Goal: Information Seeking & Learning: Learn about a topic

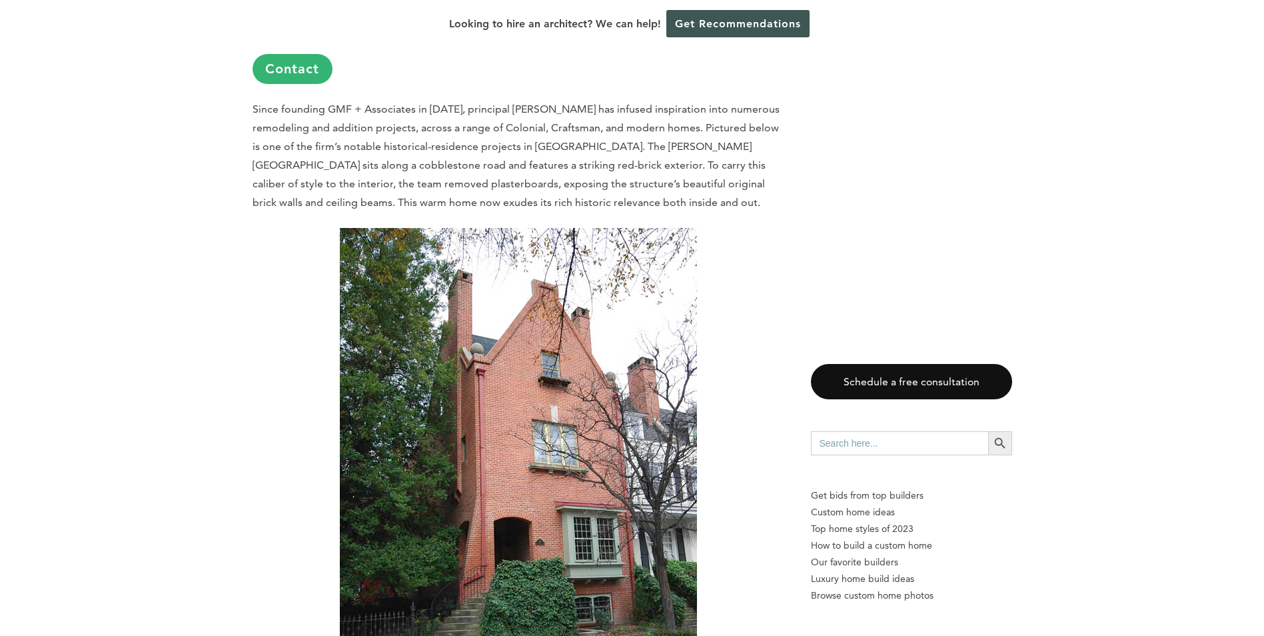
scroll to position [2398, 0]
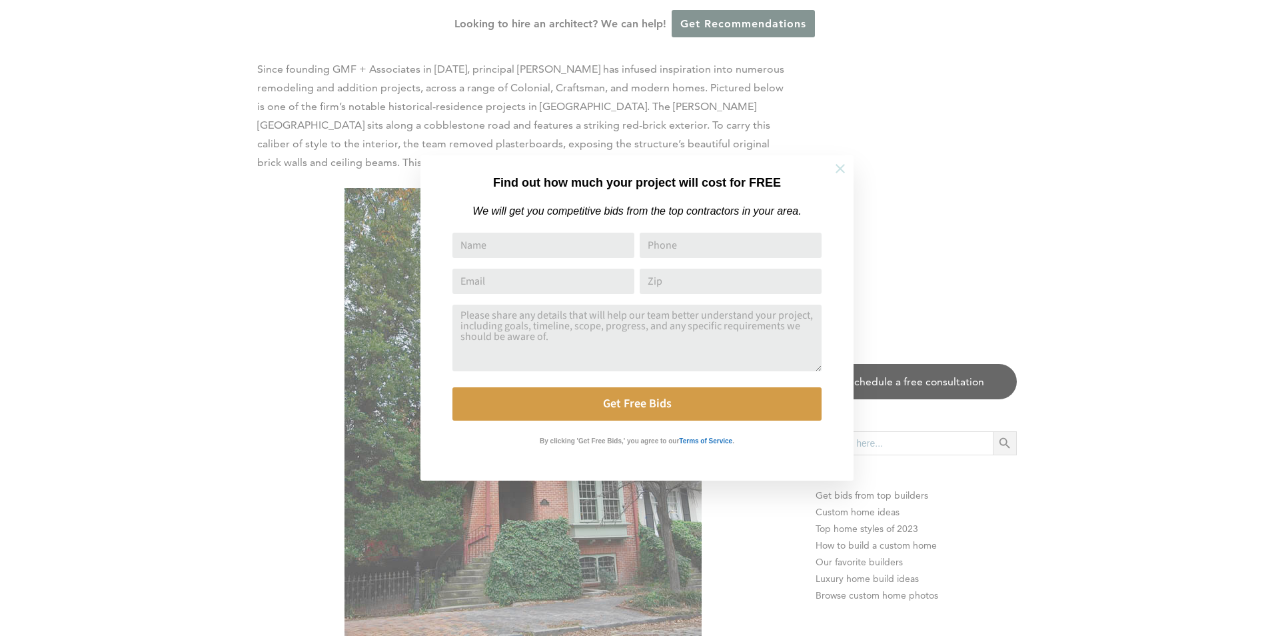
click at [843, 167] on icon at bounding box center [840, 168] width 15 height 15
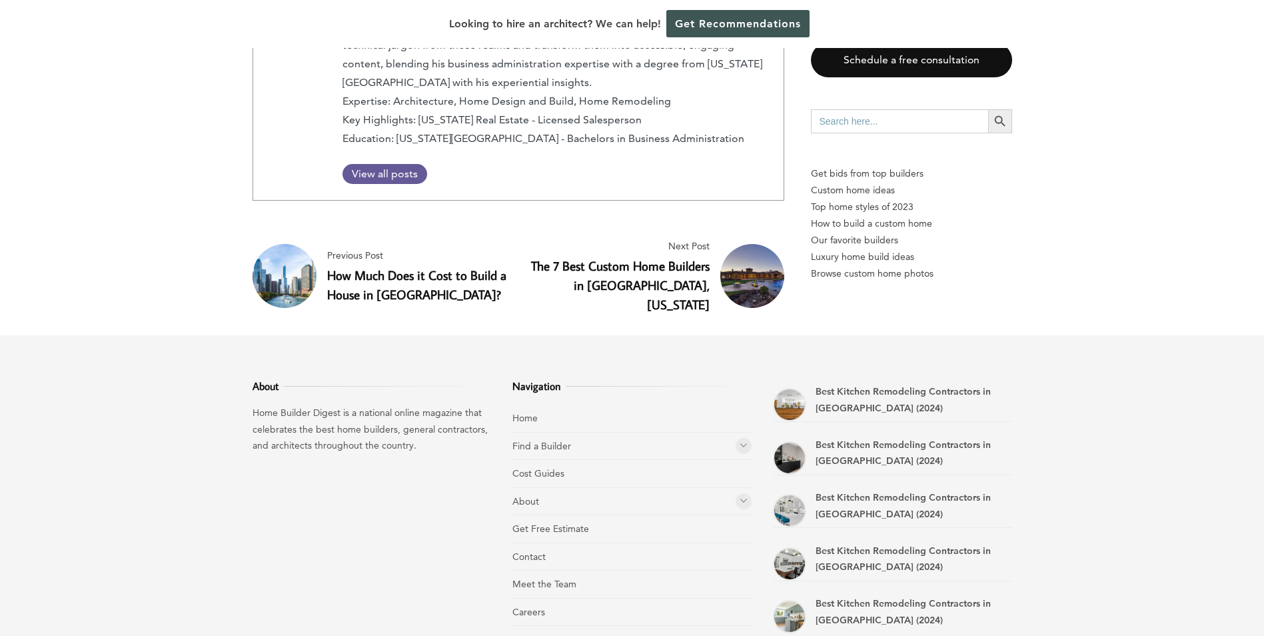
scroll to position [4727, 0]
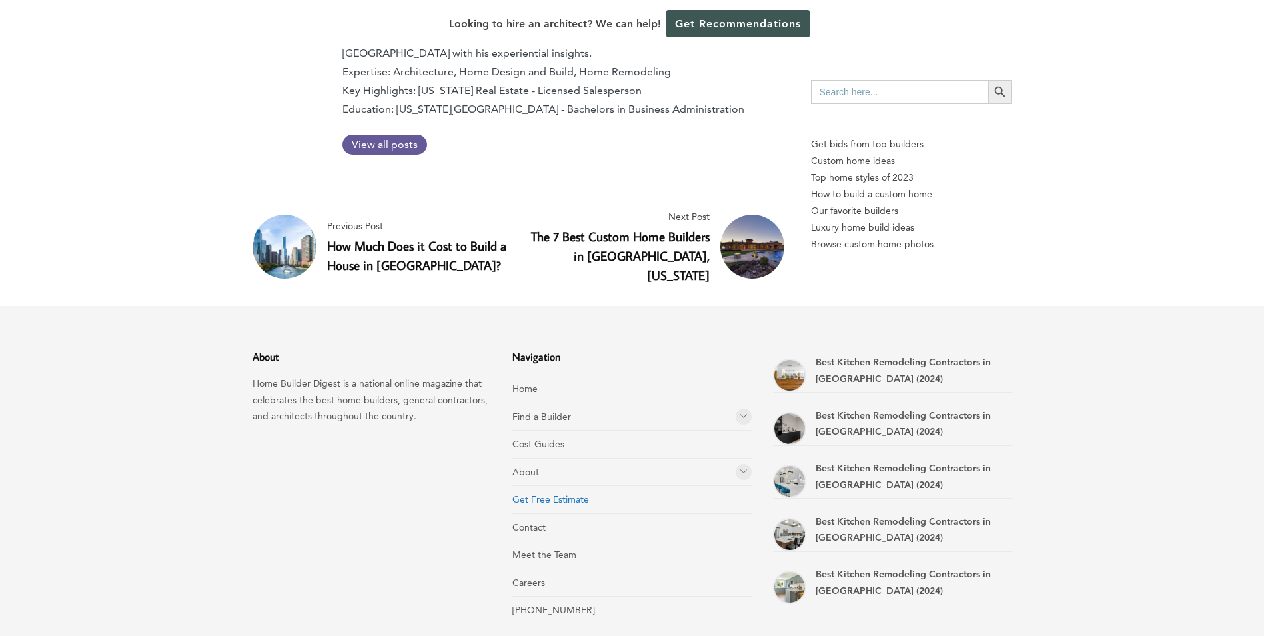
click at [560, 493] on link "Get Free Estimate" at bounding box center [550, 499] width 77 height 12
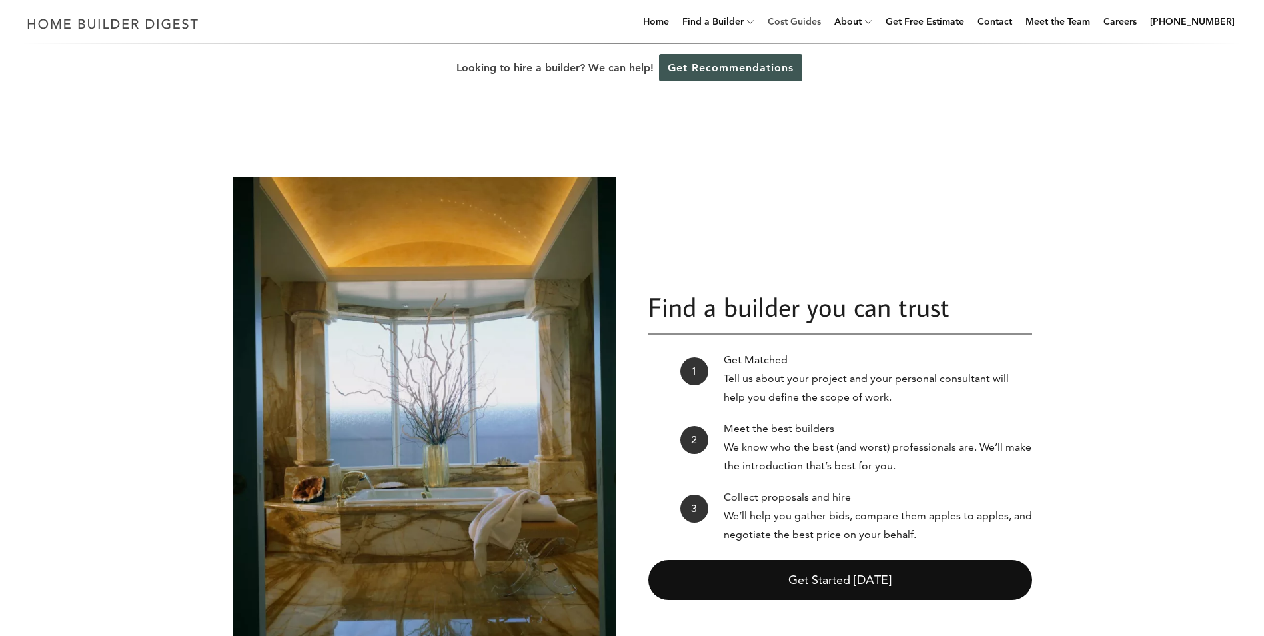
click at [809, 23] on link "Cost Guides" at bounding box center [794, 21] width 64 height 43
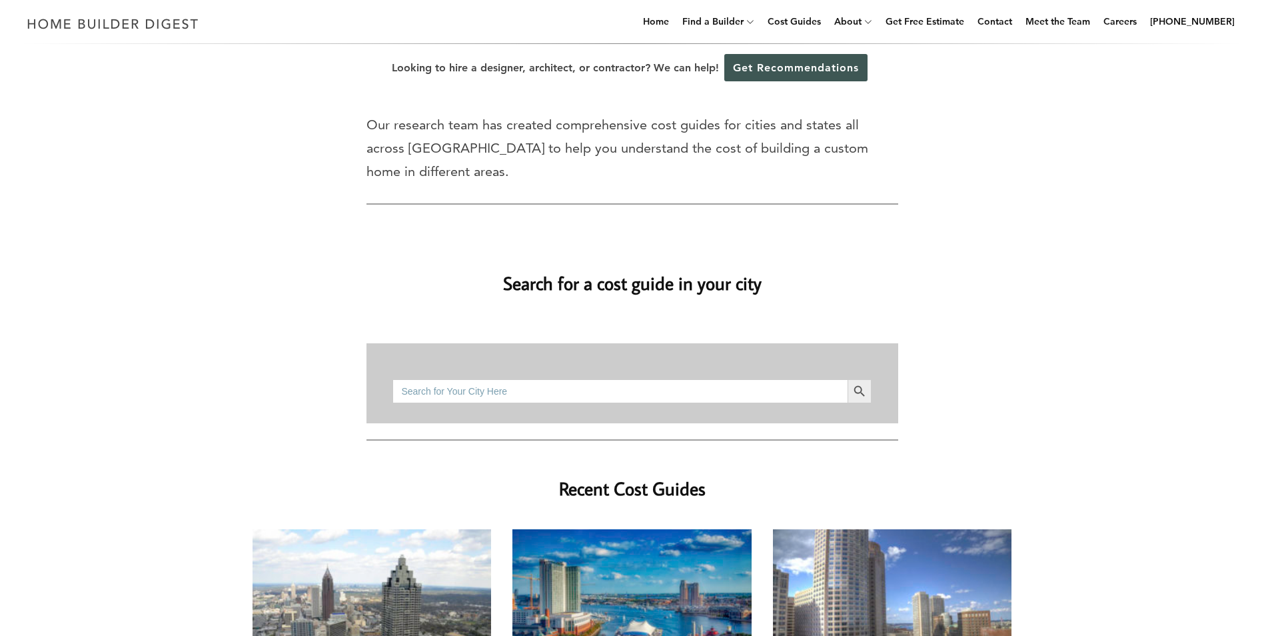
click at [809, 23] on link "Cost Guides" at bounding box center [794, 21] width 64 height 43
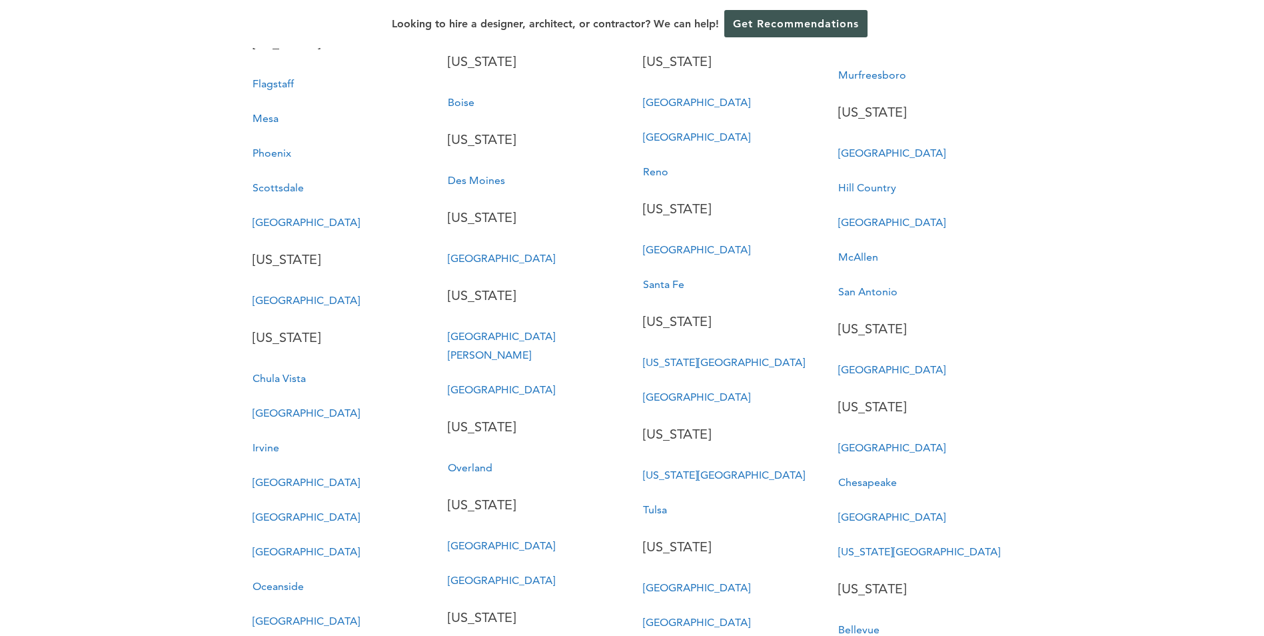
scroll to position [2998, 0]
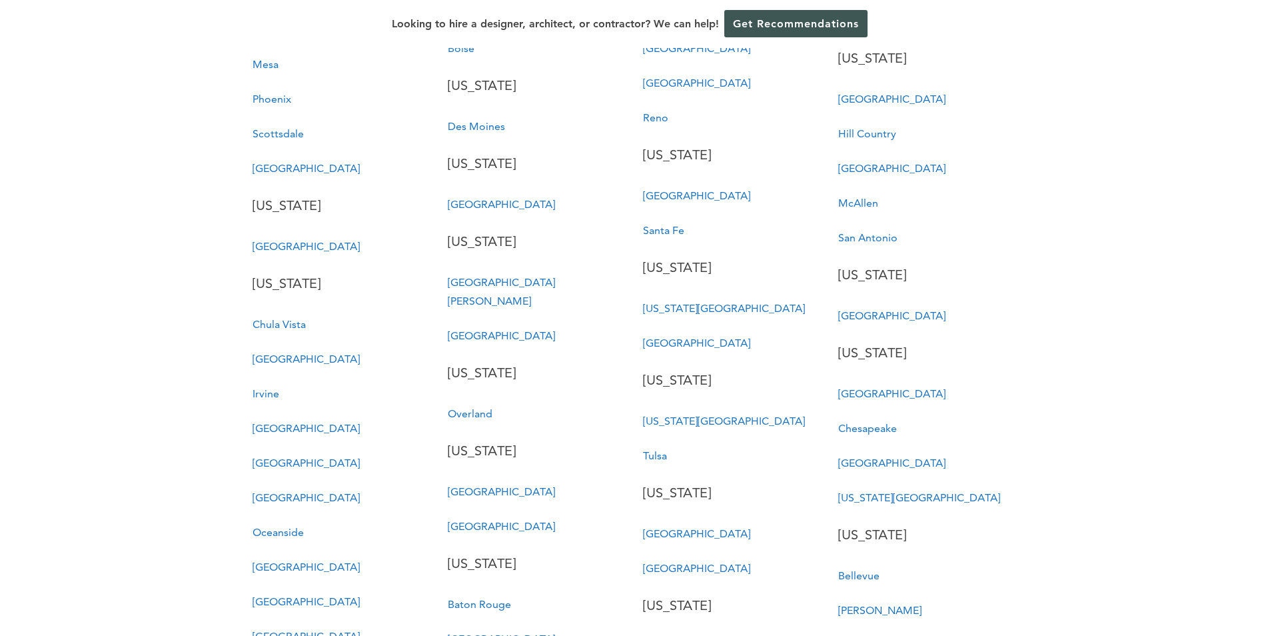
click at [870, 341] on p "[US_STATE]" at bounding box center [925, 352] width 174 height 23
